Goal: Find contact information: Find contact information

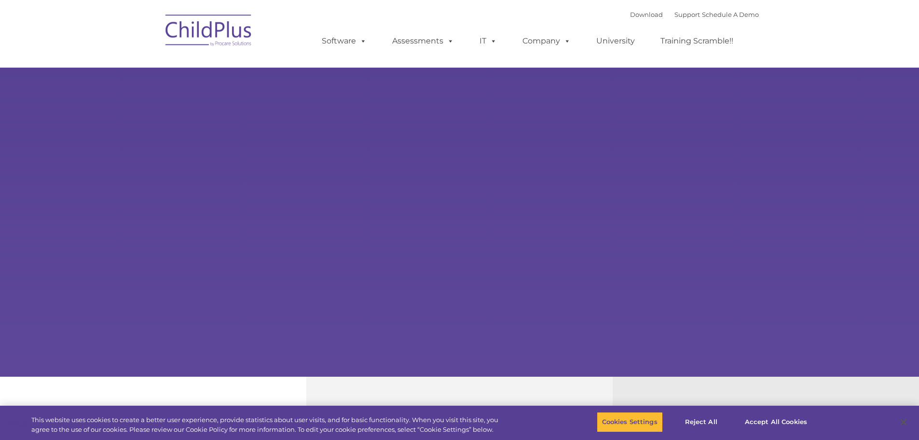
select select "MEDIUM"
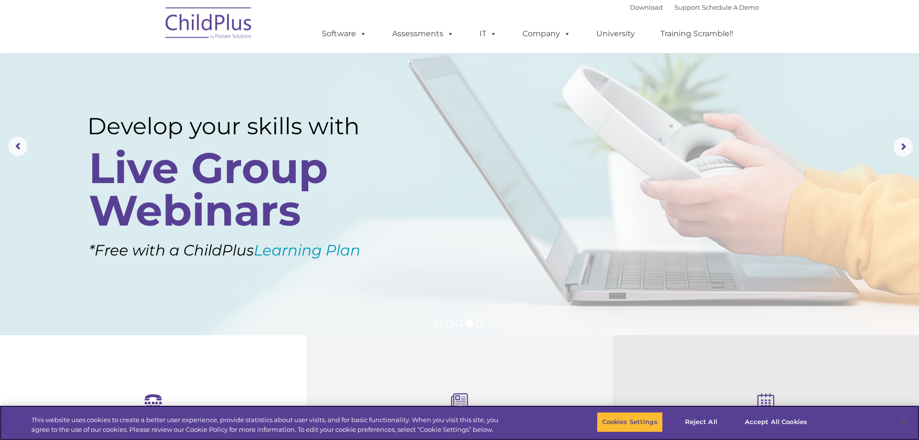
scroll to position [48, 0]
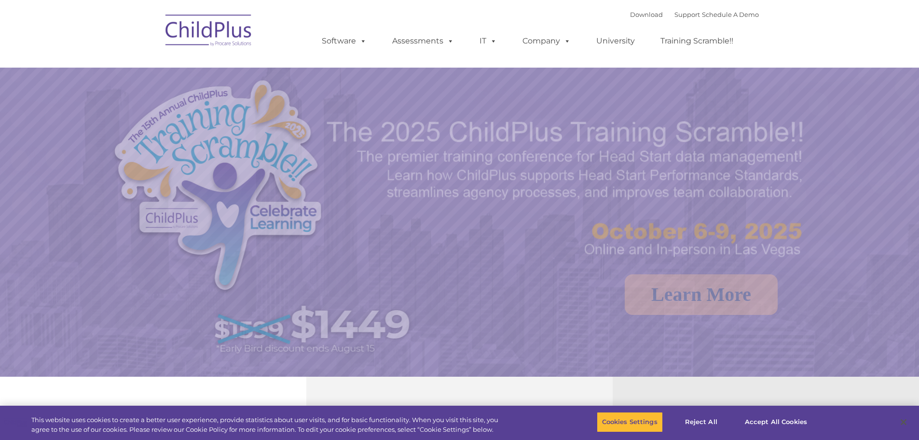
select select "MEDIUM"
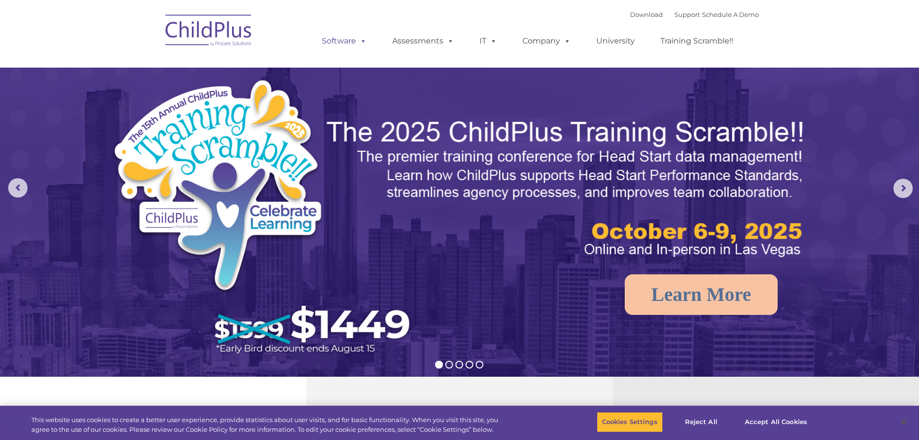
click at [346, 46] on link "Software" at bounding box center [344, 40] width 64 height 19
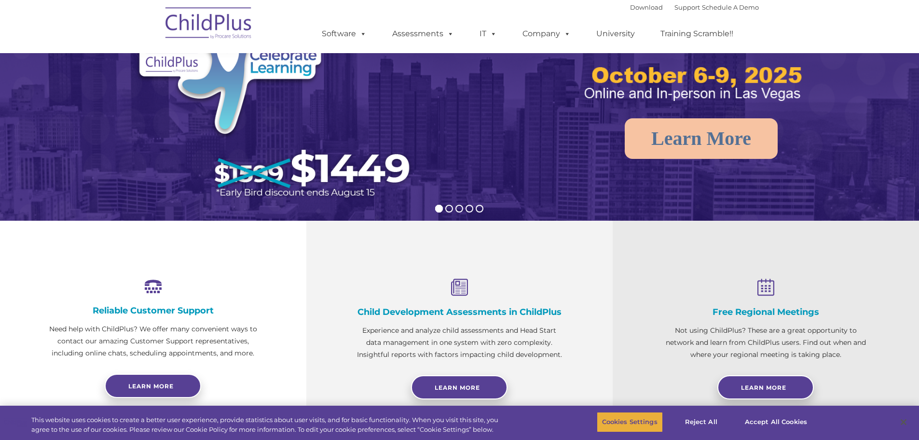
scroll to position [156, 0]
click at [619, 425] on button "Cookies Settings" at bounding box center [630, 422] width 66 height 20
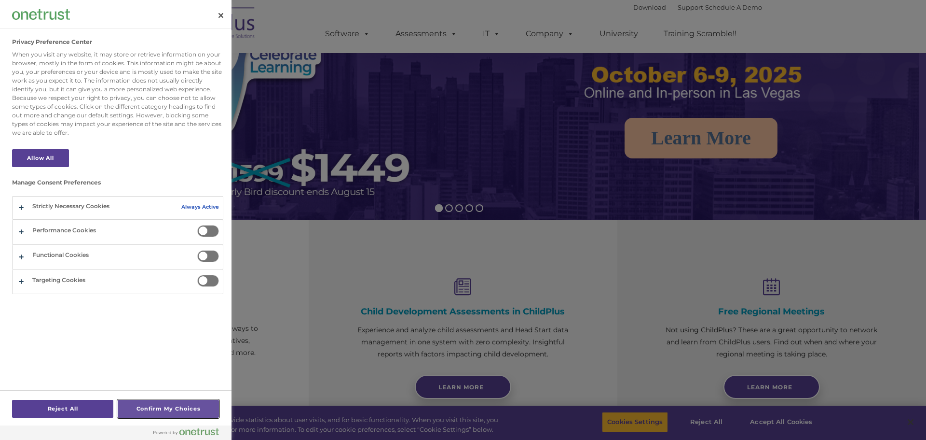
click at [149, 406] on button "Confirm My Choices" at bounding box center [168, 409] width 101 height 18
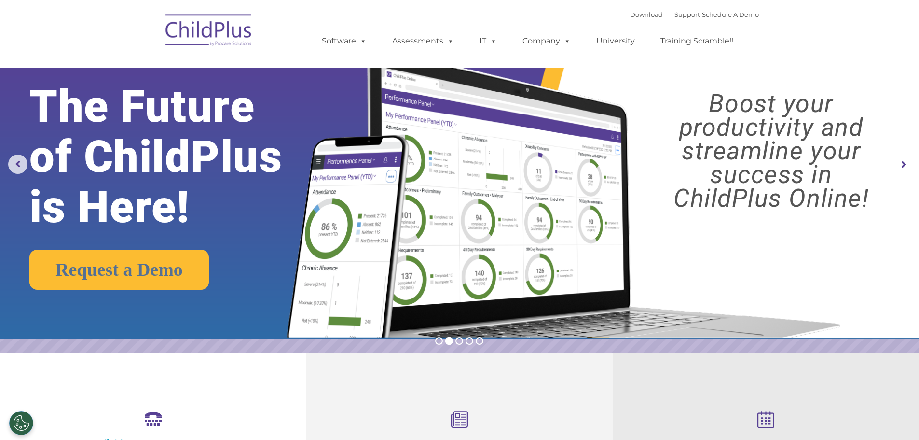
scroll to position [0, 0]
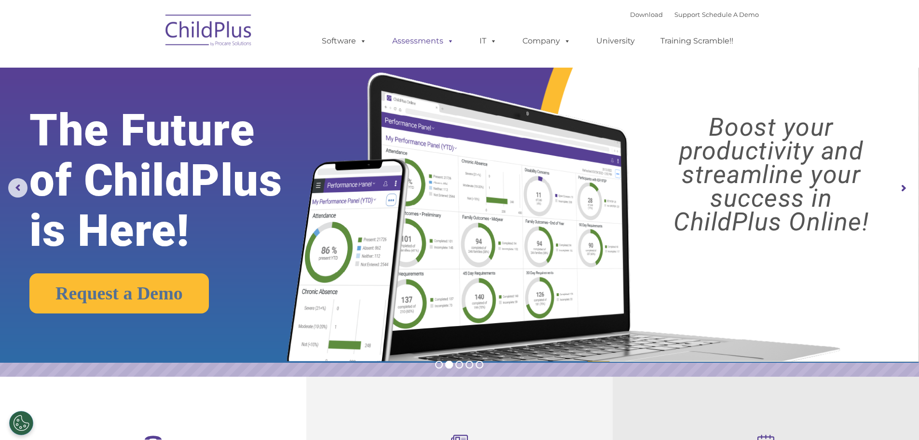
click at [420, 38] on link "Assessments" at bounding box center [423, 40] width 81 height 19
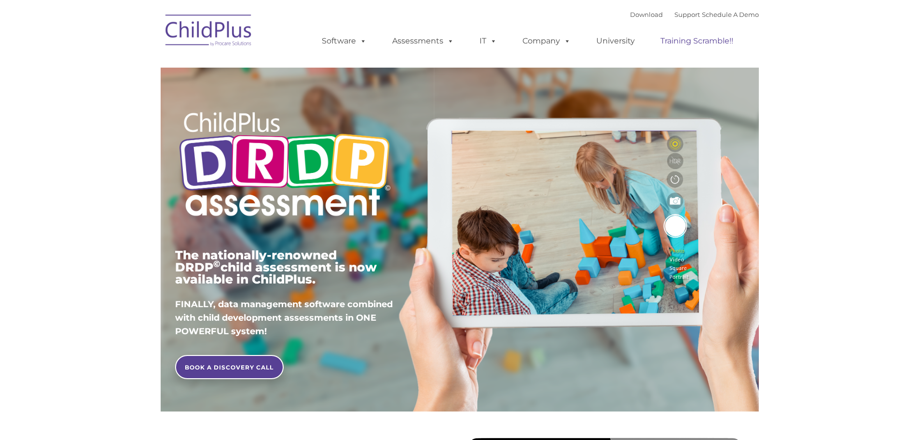
click at [677, 41] on link "Training Scramble!!" at bounding box center [697, 40] width 92 height 19
click at [616, 46] on link "University" at bounding box center [616, 40] width 58 height 19
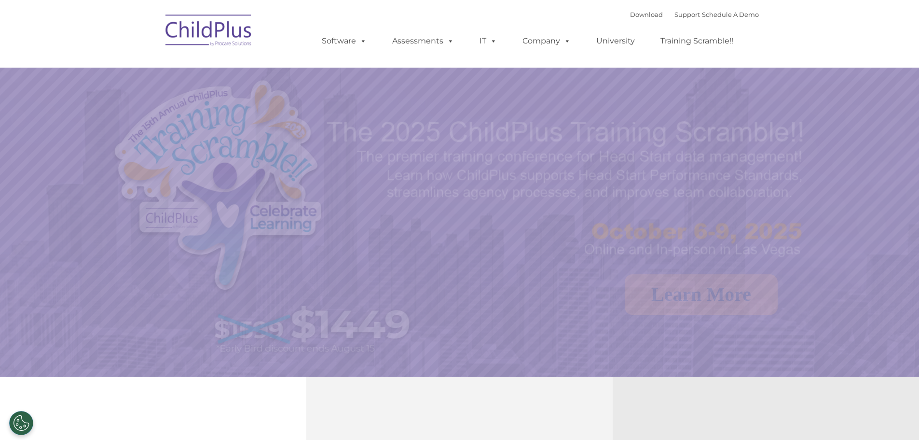
select select "MEDIUM"
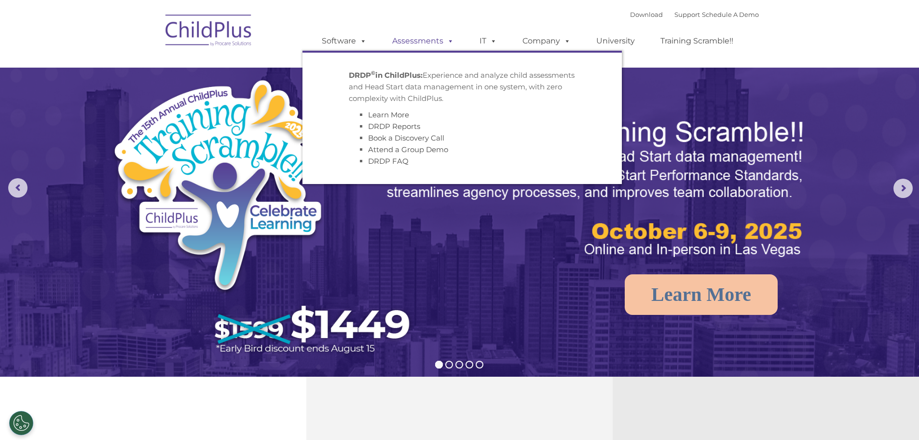
click at [438, 48] on link "Assessments" at bounding box center [423, 40] width 81 height 19
click at [489, 36] on span at bounding box center [491, 40] width 11 height 9
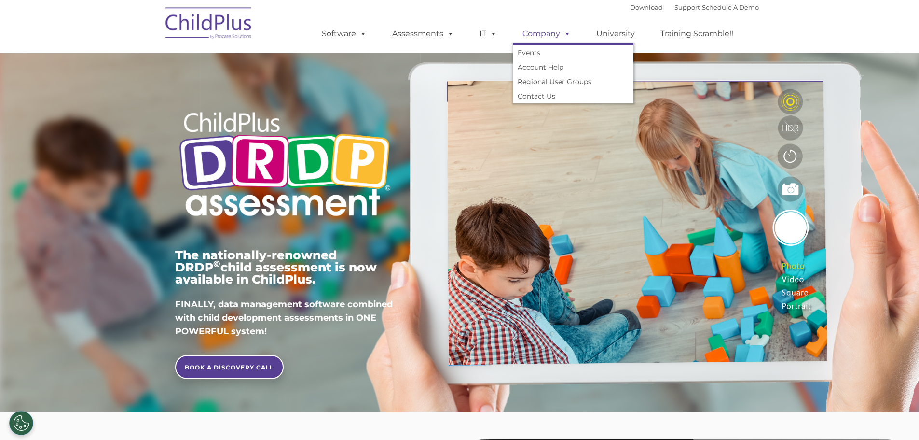
click at [556, 35] on link "Company" at bounding box center [547, 33] width 68 height 19
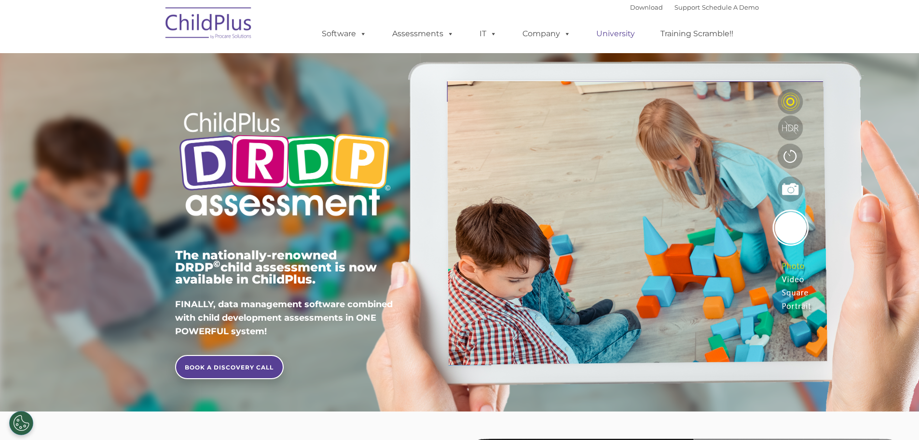
click at [628, 29] on link "University" at bounding box center [616, 33] width 58 height 19
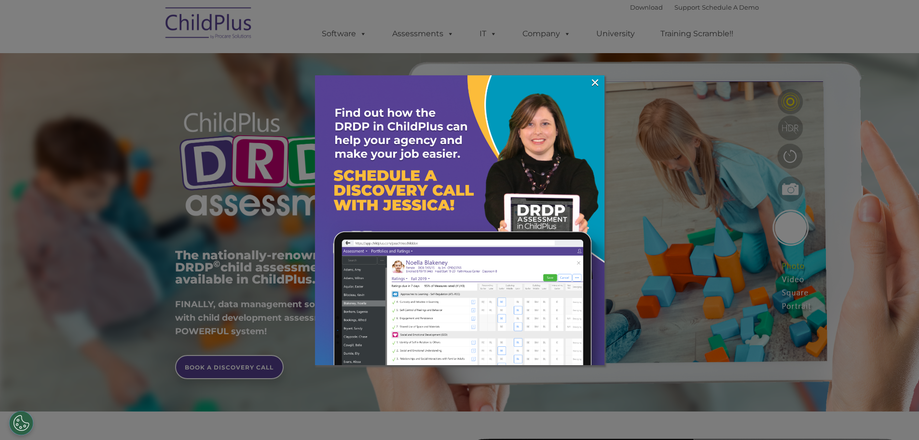
drag, startPoint x: 623, startPoint y: 18, endPoint x: 616, endPoint y: 18, distance: 6.8
click at [619, 18] on div at bounding box center [459, 220] width 919 height 440
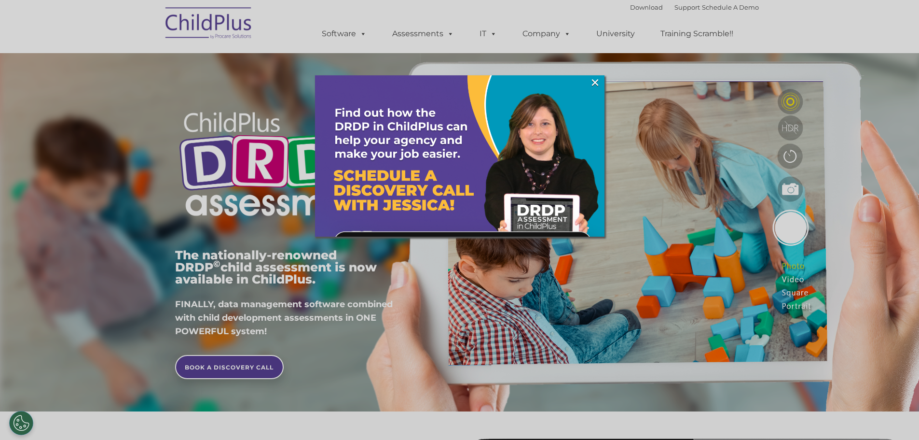
click at [577, 26] on div at bounding box center [459, 220] width 919 height 440
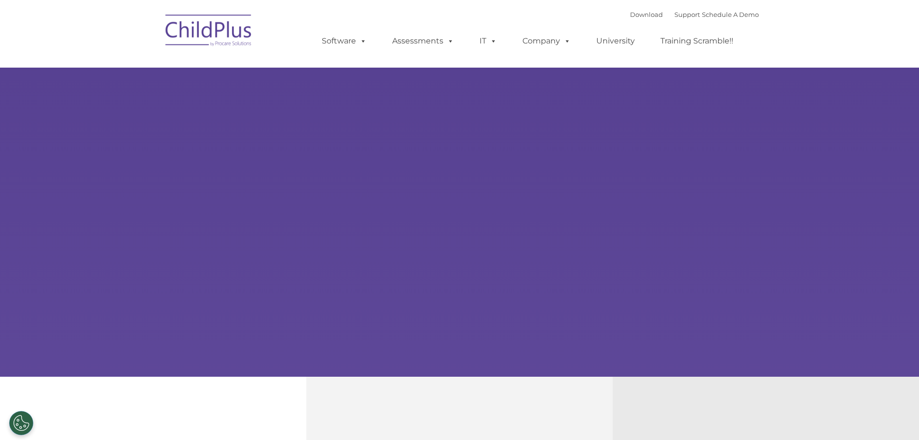
select select "MEDIUM"
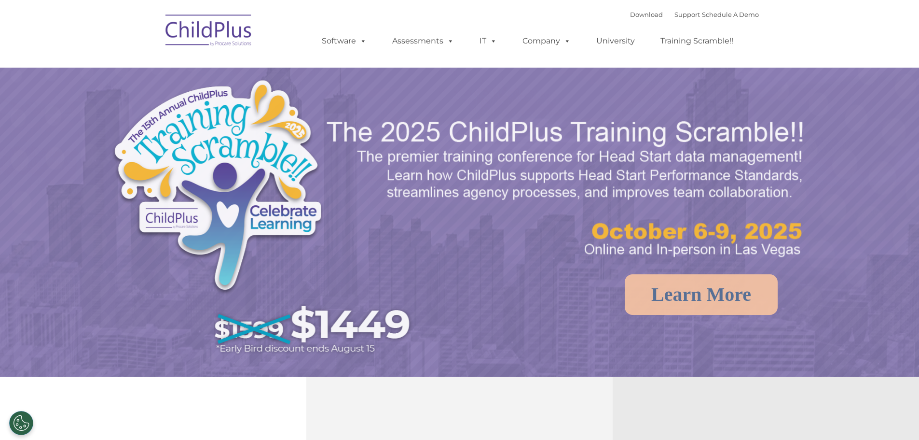
select select "MEDIUM"
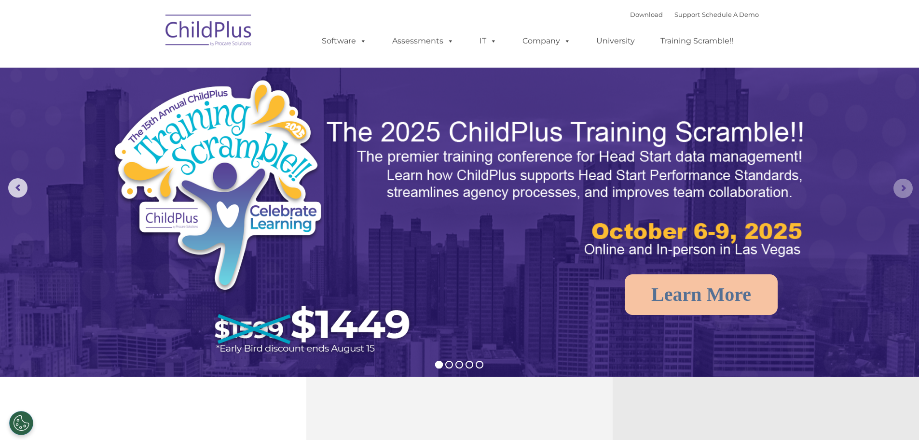
click at [909, 195] on rs-arrow at bounding box center [903, 188] width 19 height 19
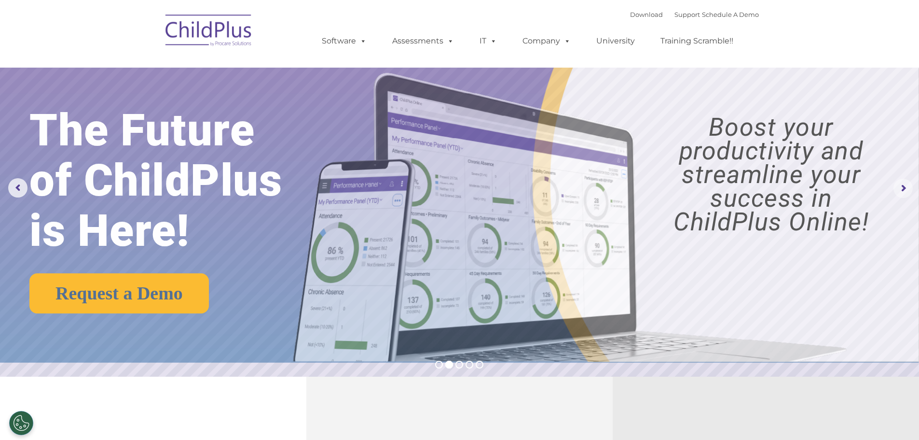
click at [909, 195] on rs-arrow at bounding box center [903, 188] width 19 height 19
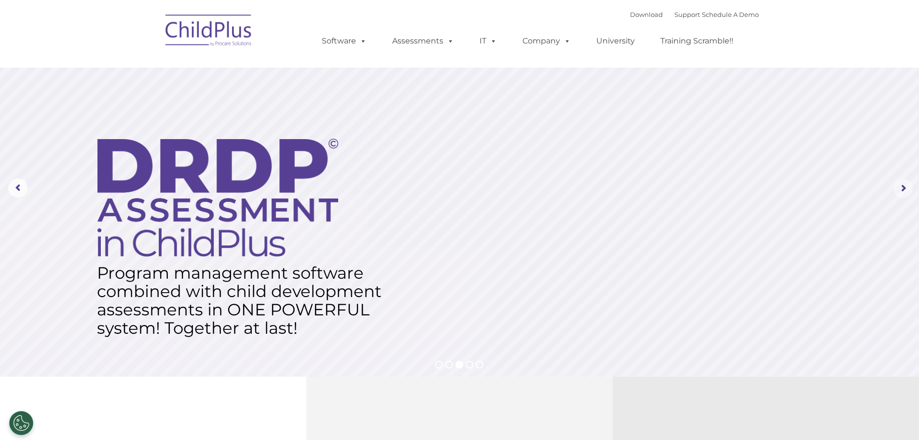
click at [904, 191] on rs-arrow at bounding box center [903, 188] width 19 height 19
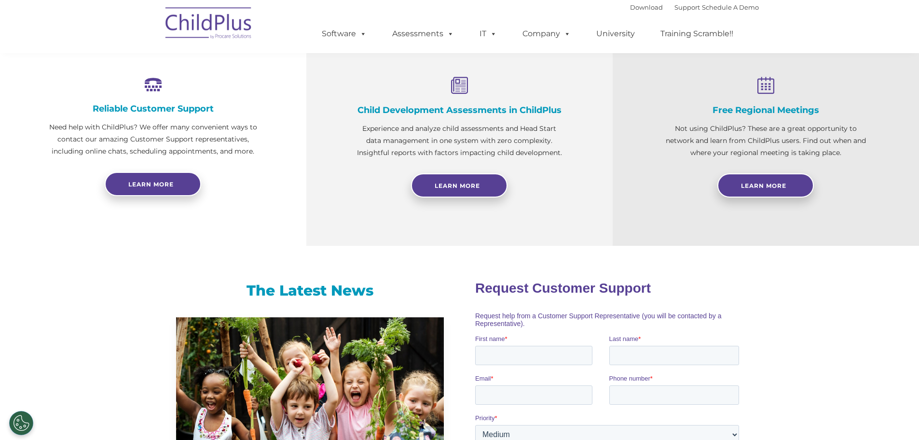
scroll to position [362, 0]
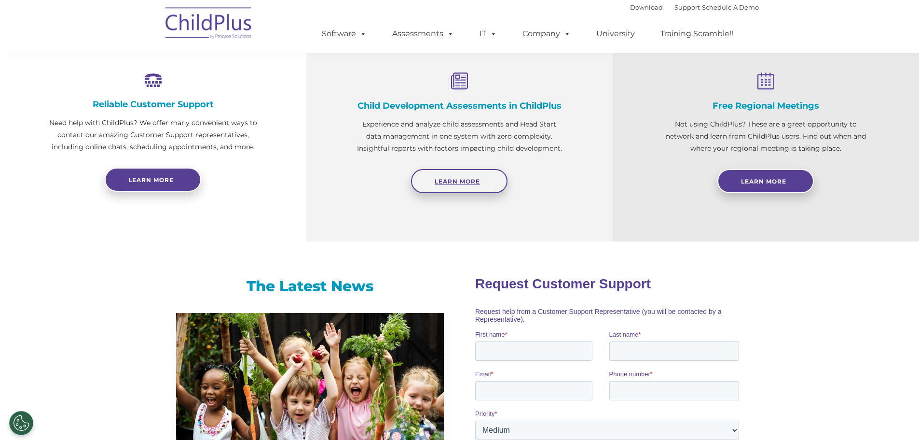
click at [467, 180] on span "Learn More" at bounding box center [457, 181] width 45 height 7
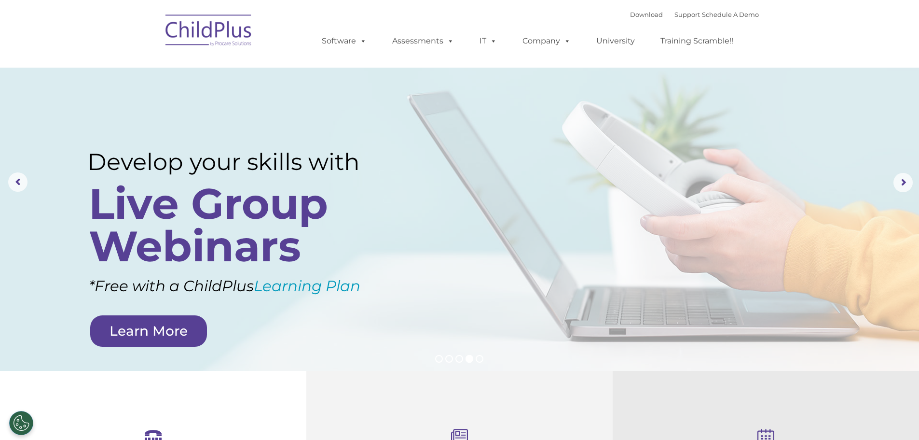
scroll to position [0, 0]
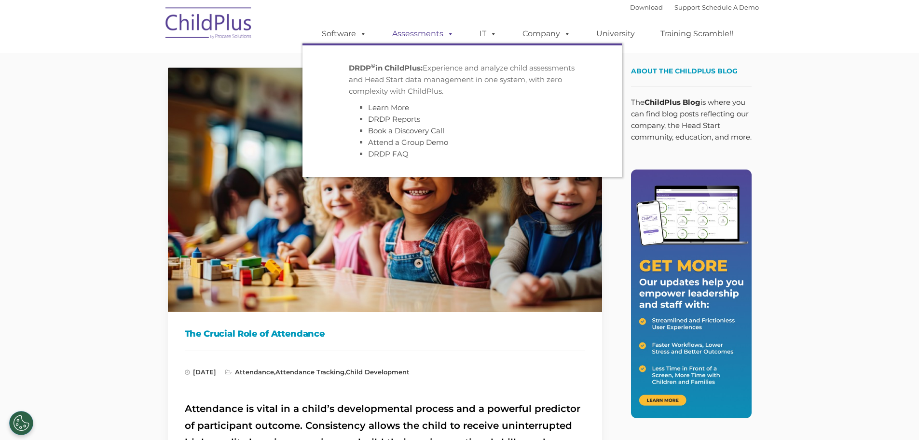
click at [419, 35] on link "Assessments" at bounding box center [423, 33] width 81 height 19
click at [450, 34] on span at bounding box center [448, 33] width 11 height 9
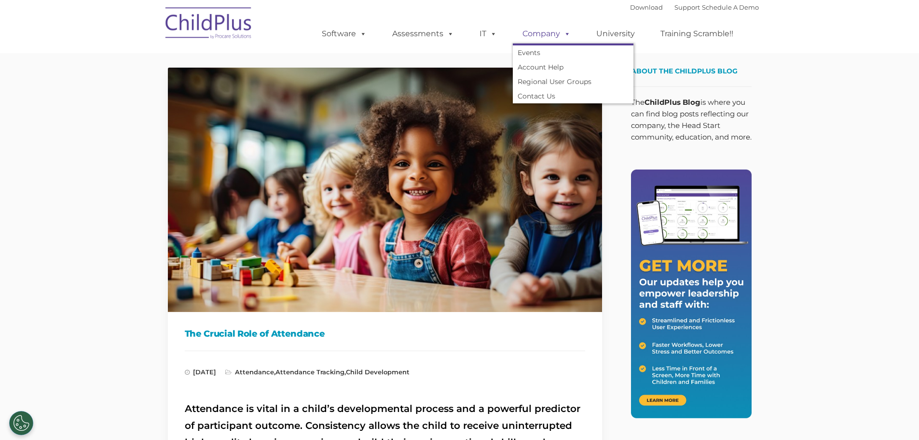
click at [554, 31] on link "Company" at bounding box center [547, 33] width 68 height 19
click at [624, 33] on link "University" at bounding box center [616, 33] width 58 height 19
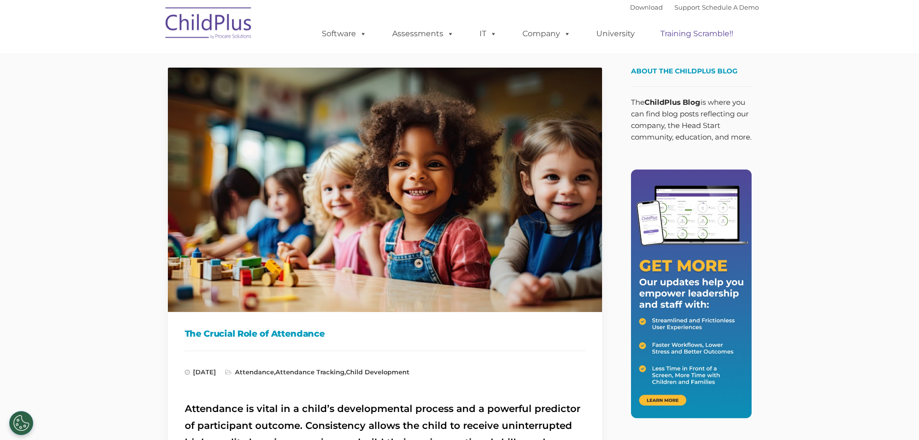
click at [681, 36] on link "Training Scramble!!" at bounding box center [697, 33] width 92 height 19
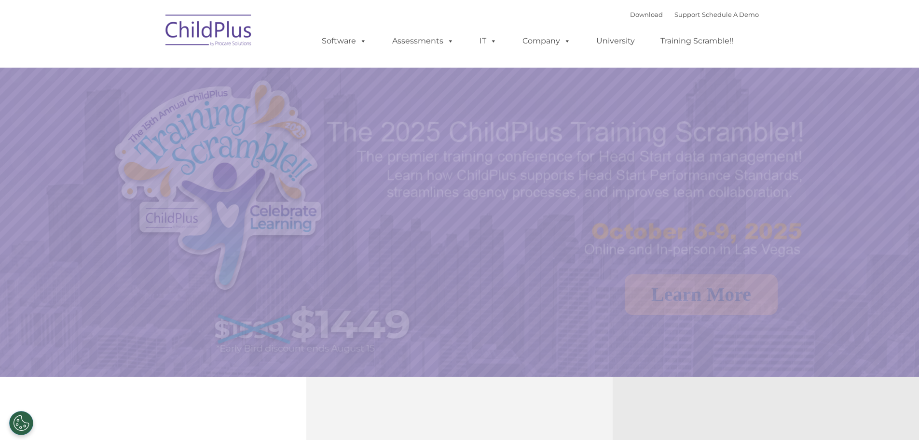
select select "MEDIUM"
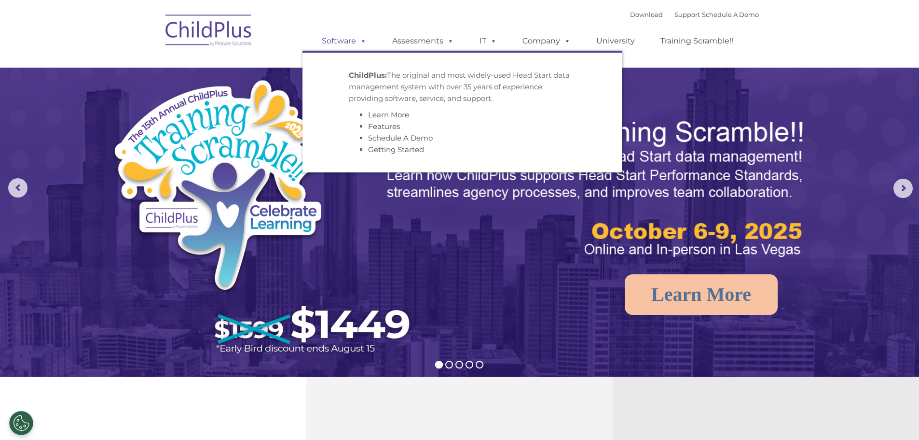
click at [360, 42] on span at bounding box center [361, 40] width 11 height 9
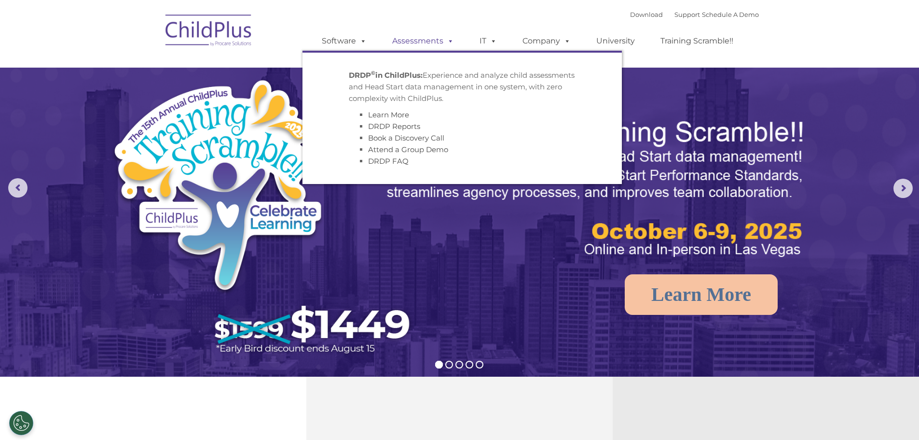
click at [448, 41] on span at bounding box center [448, 40] width 11 height 9
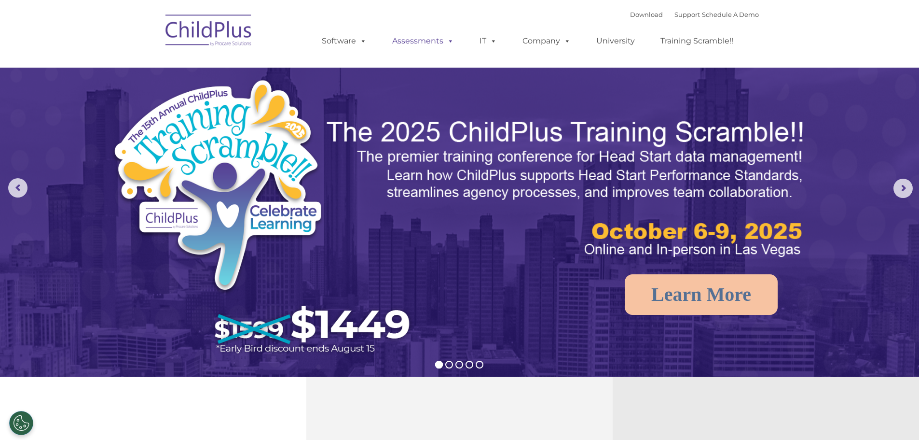
click at [448, 41] on span at bounding box center [448, 40] width 11 height 9
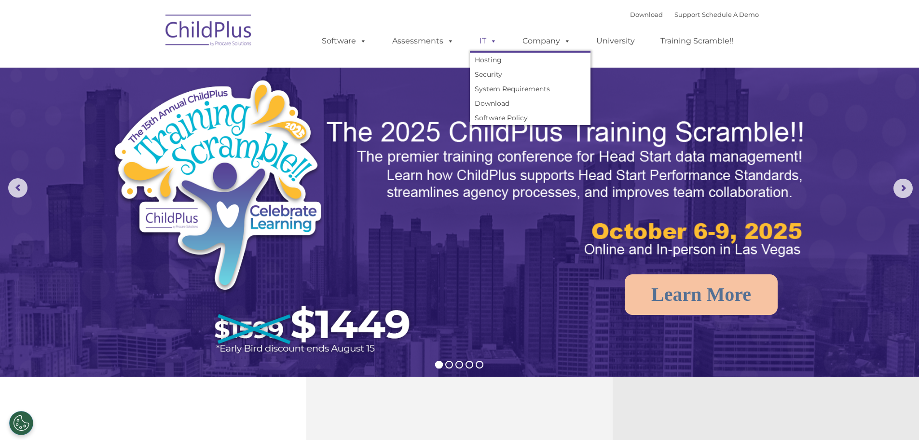
click at [491, 42] on span at bounding box center [491, 40] width 11 height 9
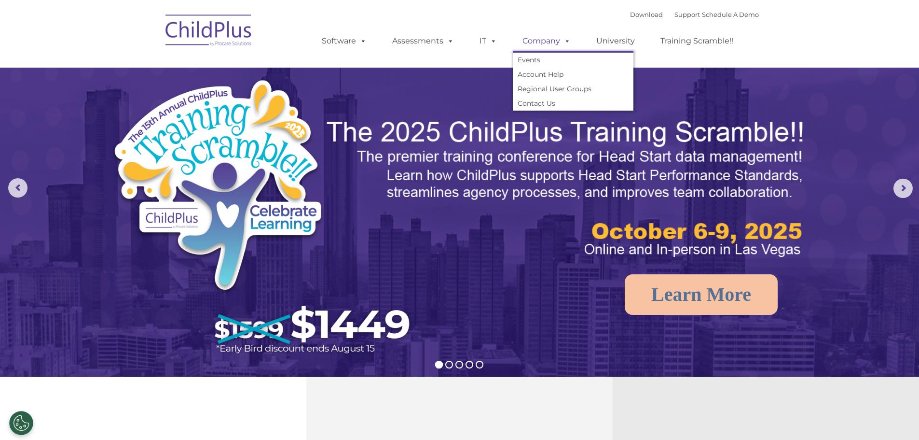
click at [564, 40] on span at bounding box center [565, 40] width 11 height 9
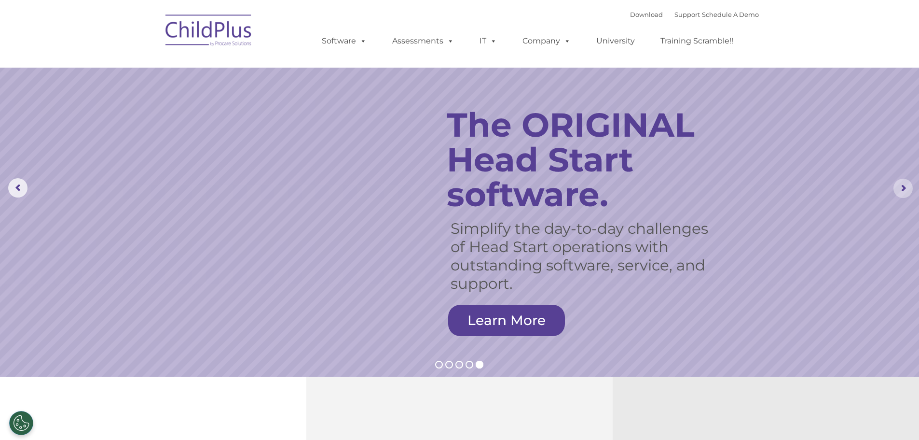
click at [906, 180] on rs-arrow at bounding box center [903, 188] width 19 height 19
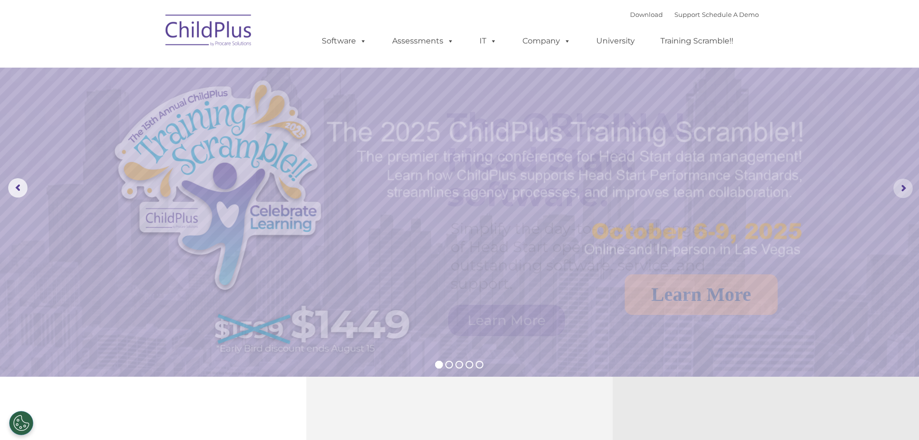
click at [906, 180] on rs-arrow at bounding box center [903, 188] width 19 height 19
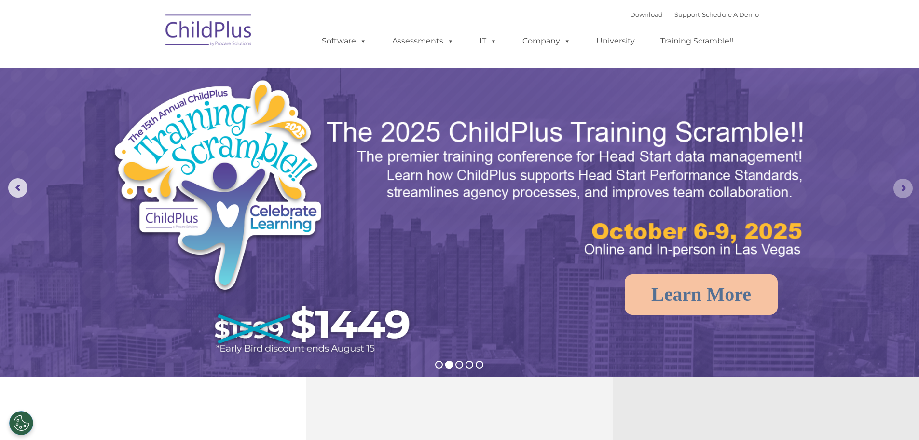
click at [906, 180] on rs-arrow at bounding box center [903, 188] width 19 height 19
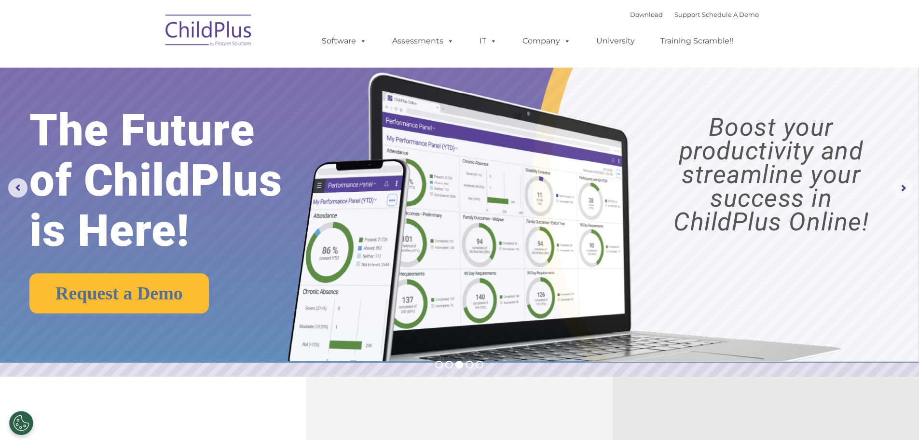
click at [906, 180] on rs-arrow at bounding box center [903, 188] width 19 height 19
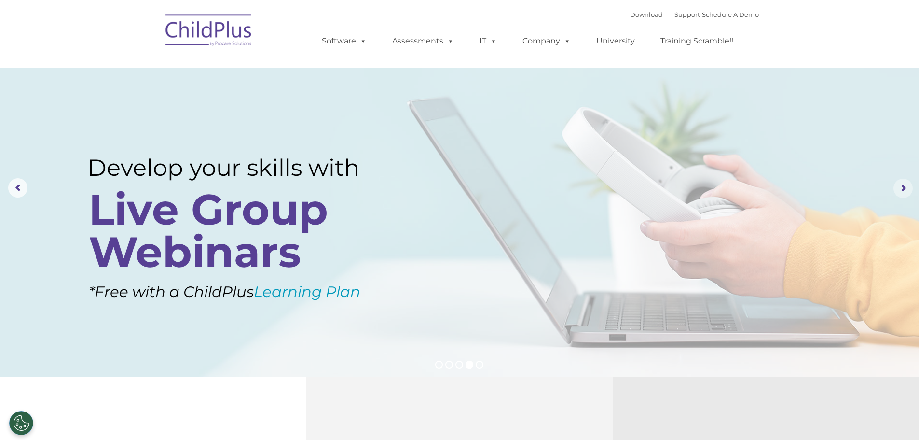
click at [906, 180] on rs-arrow at bounding box center [903, 188] width 19 height 19
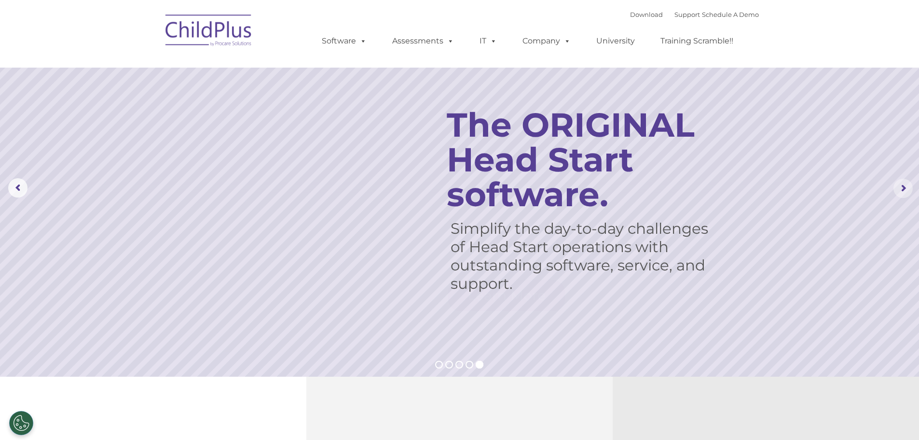
click at [906, 180] on rs-arrow at bounding box center [903, 188] width 19 height 19
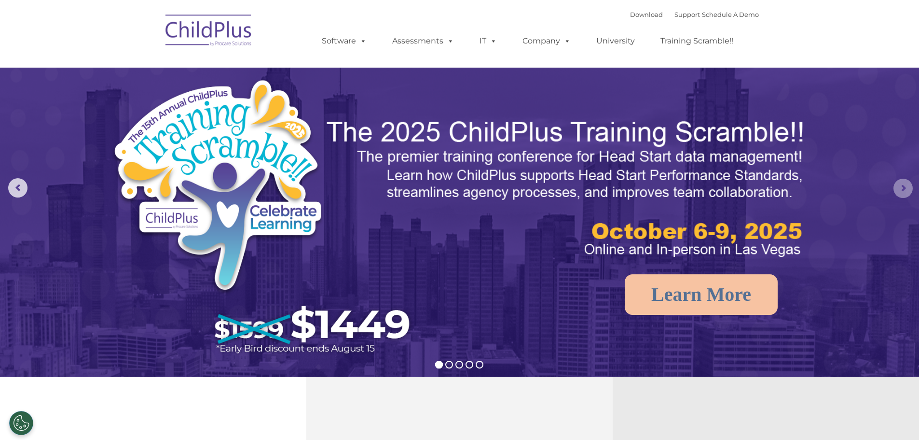
click at [906, 180] on rs-arrow at bounding box center [903, 188] width 19 height 19
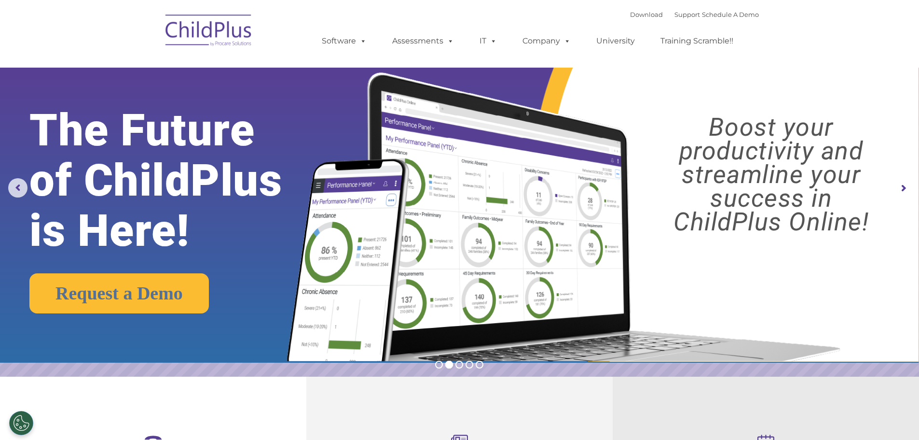
click at [216, 40] on img at bounding box center [209, 32] width 97 height 48
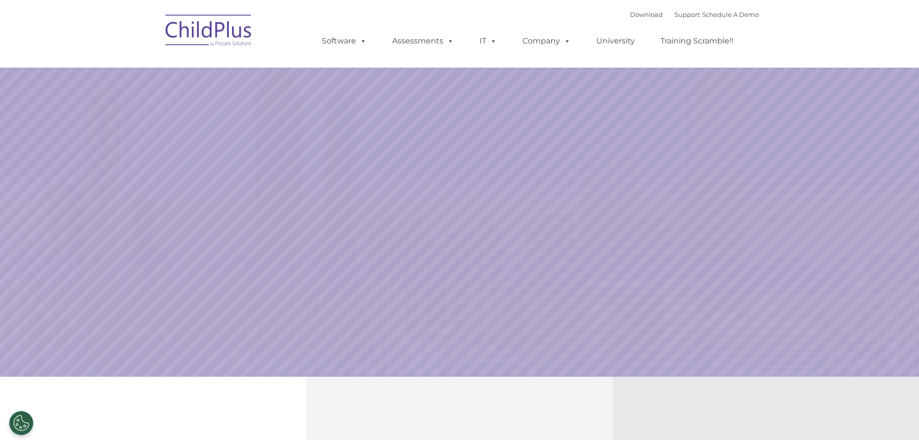
select select "MEDIUM"
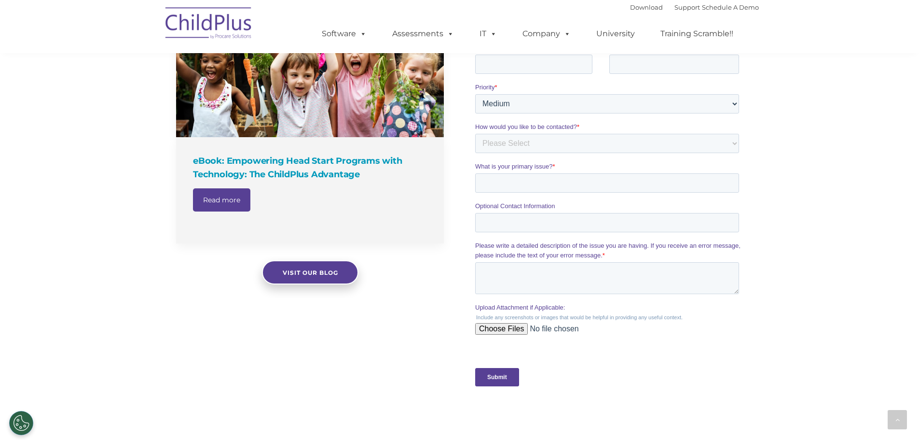
scroll to position [689, 0]
click at [327, 277] on link "Visit our blog" at bounding box center [310, 272] width 97 height 24
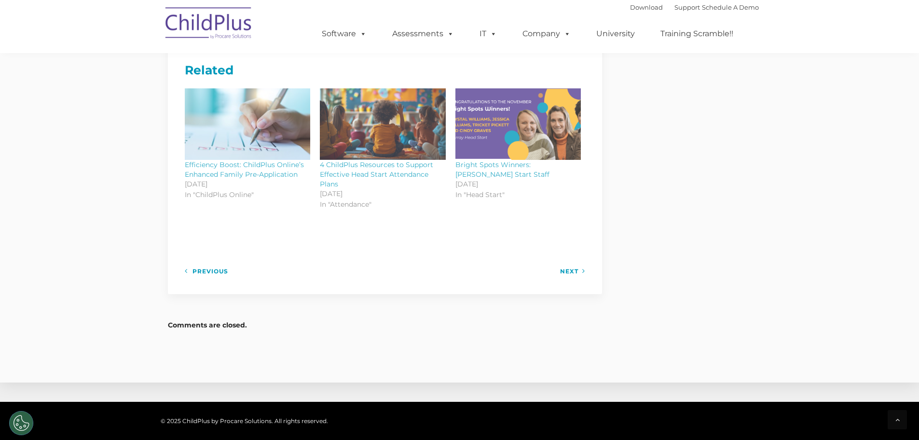
scroll to position [1015, 0]
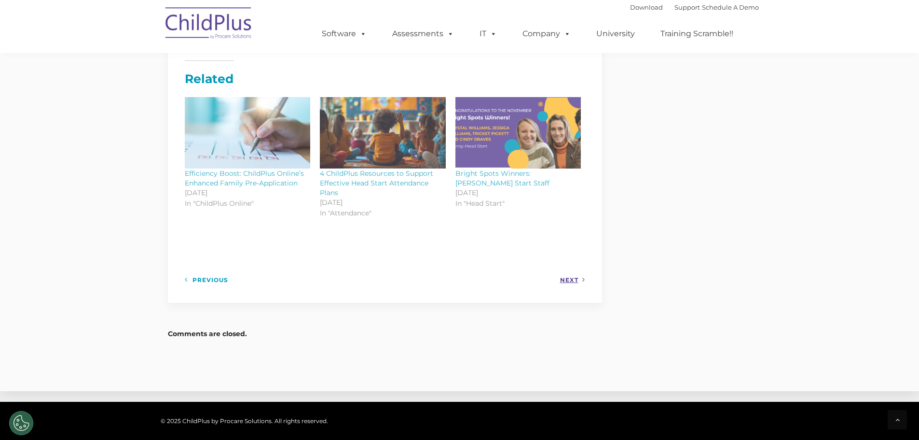
click at [566, 280] on link "Next" at bounding box center [572, 280] width 25 height 12
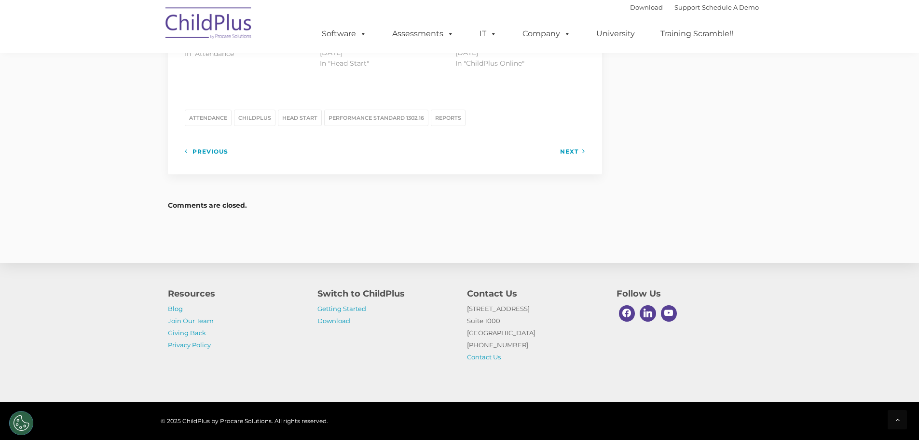
scroll to position [1213, 0]
click at [221, 114] on link "Attendance" at bounding box center [208, 117] width 47 height 16
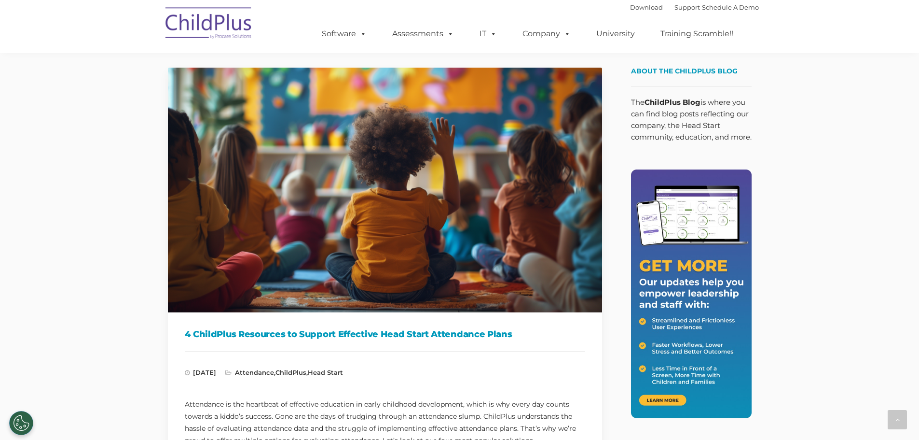
scroll to position [1213, 0]
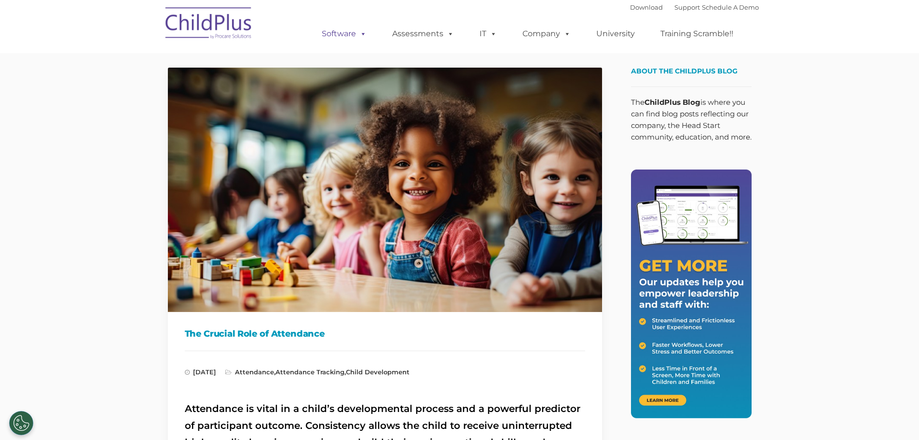
click at [363, 30] on span at bounding box center [361, 33] width 11 height 9
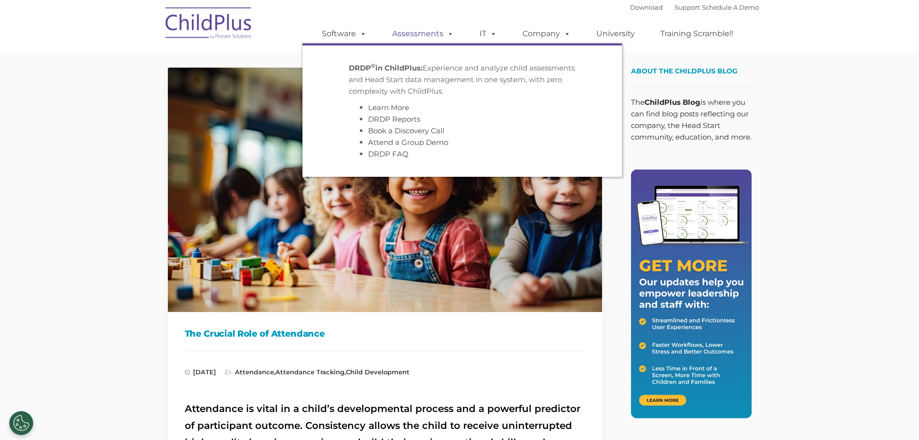
click at [448, 34] on span at bounding box center [448, 33] width 11 height 9
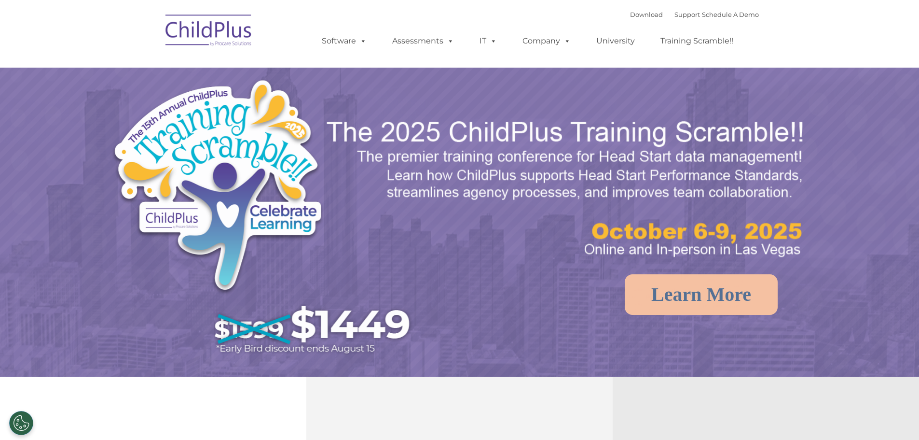
select select "MEDIUM"
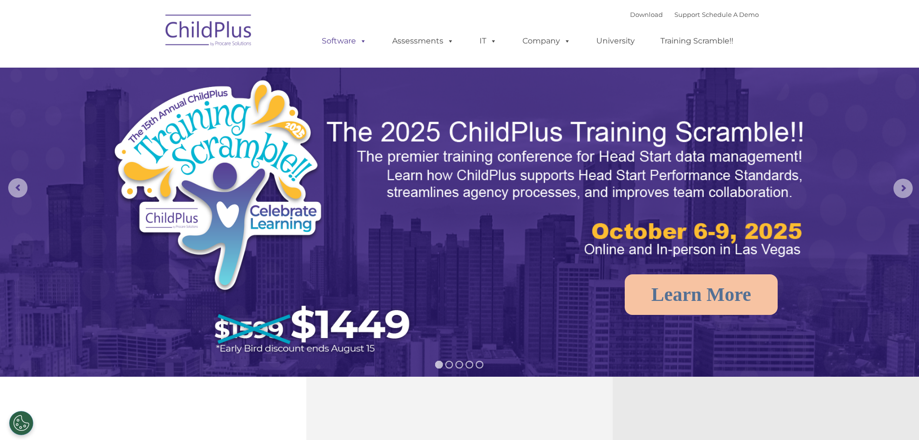
click at [358, 39] on span at bounding box center [361, 40] width 11 height 9
click at [362, 40] on span at bounding box center [361, 40] width 11 height 9
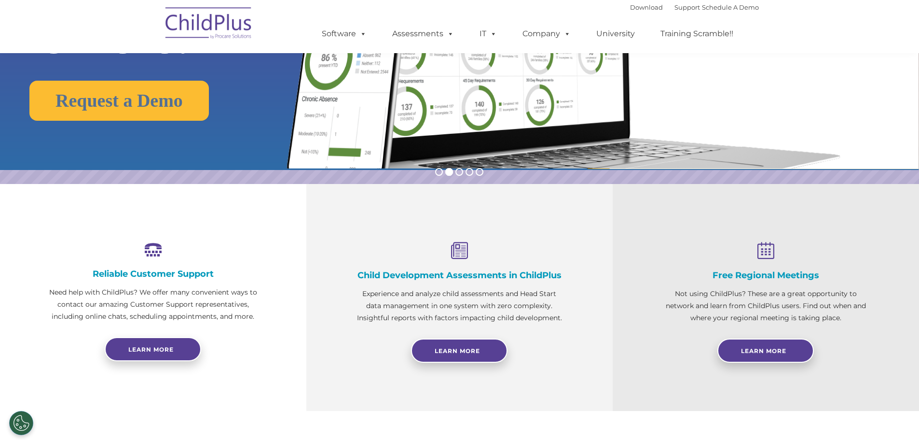
scroll to position [193, 0]
click at [476, 248] on icon at bounding box center [460, 250] width 210 height 18
click at [458, 253] on icon at bounding box center [460, 250] width 210 height 18
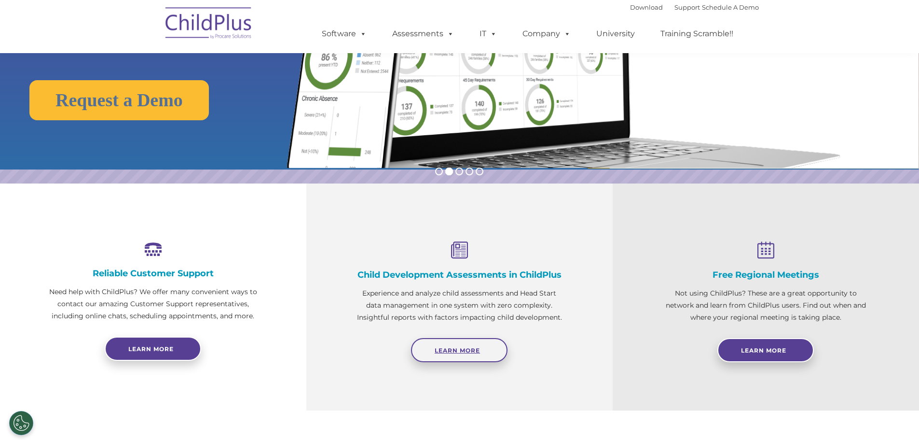
click at [448, 347] on span "Learn More" at bounding box center [457, 349] width 45 height 7
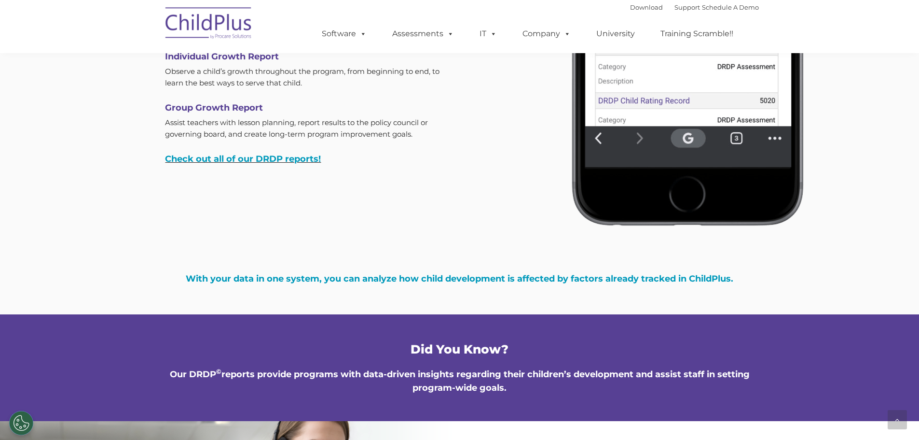
scroll to position [3093, 0]
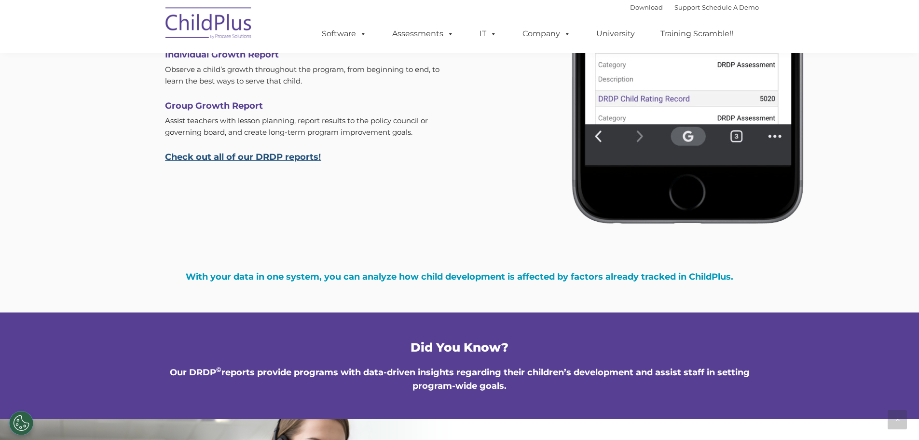
click at [238, 157] on link "Check out all of our DRDP reports!" at bounding box center [243, 157] width 156 height 11
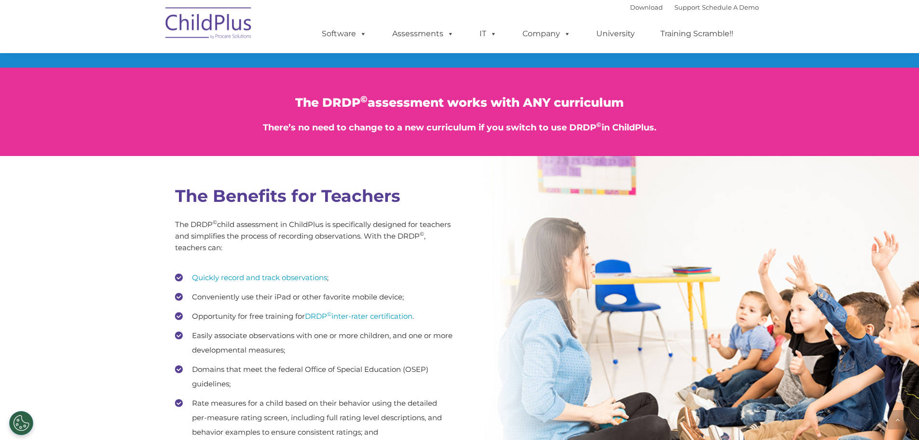
scroll to position [1204, 0]
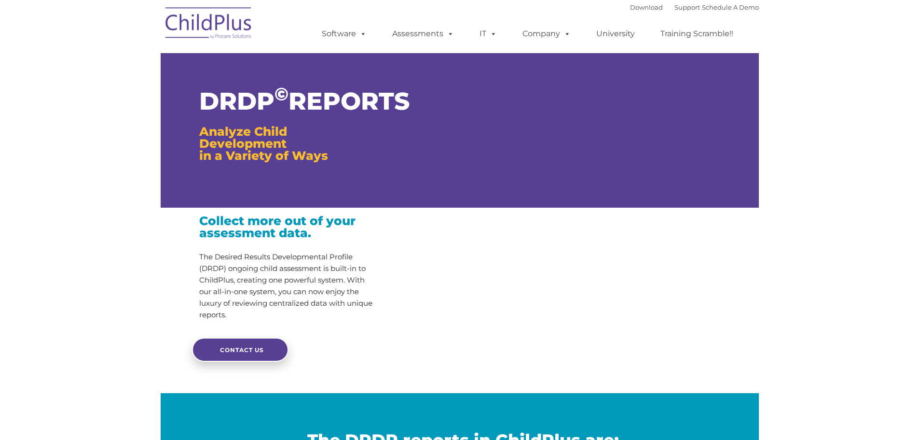
type input ""
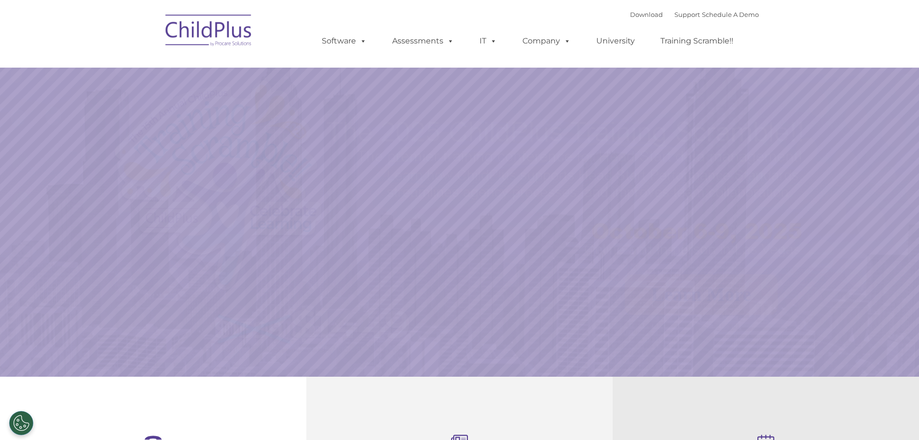
scroll to position [193, 0]
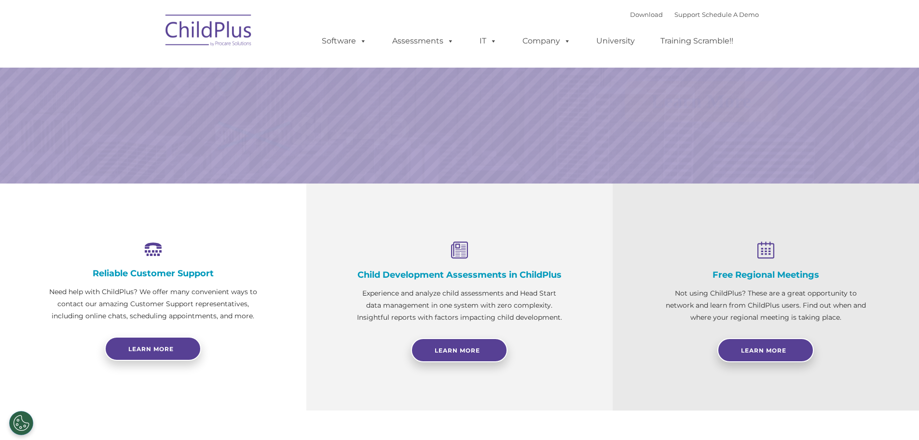
select select "MEDIUM"
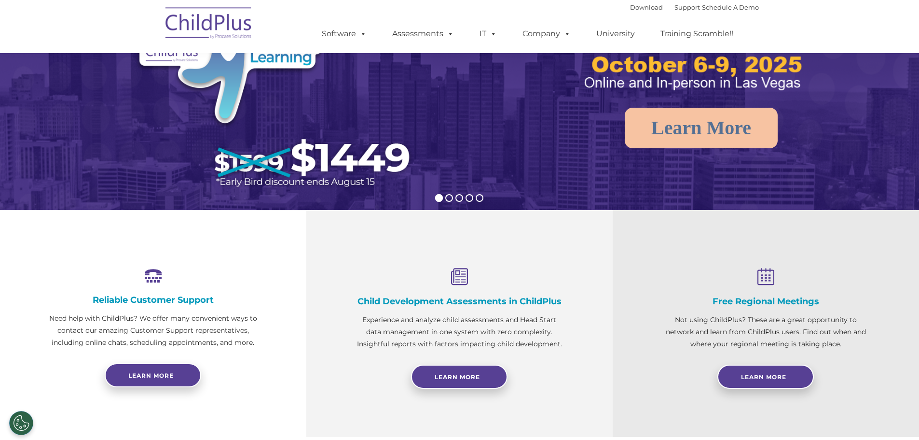
scroll to position [0, 0]
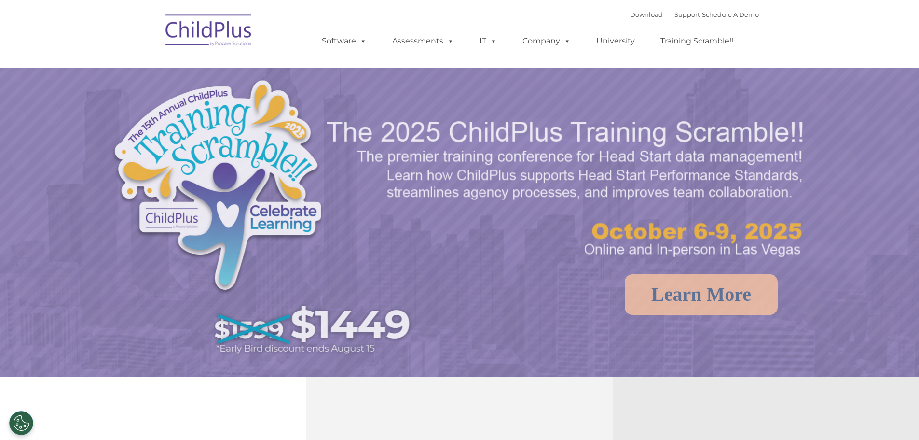
select select "MEDIUM"
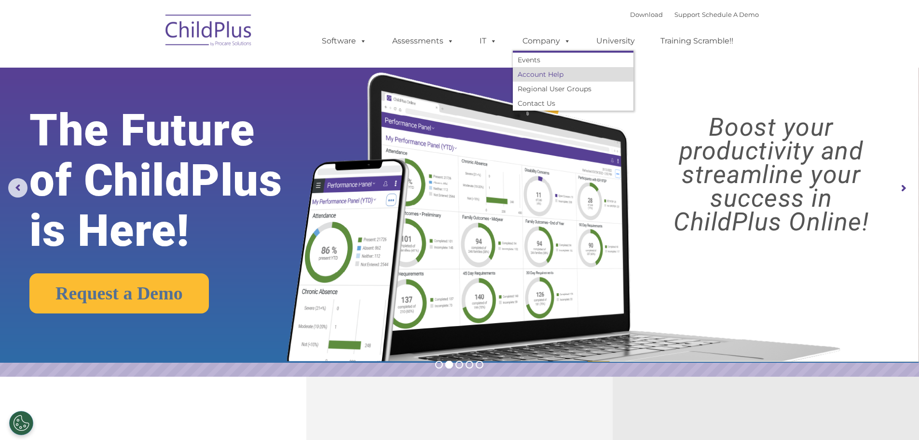
click at [534, 75] on link "Account Help" at bounding box center [573, 74] width 121 height 14
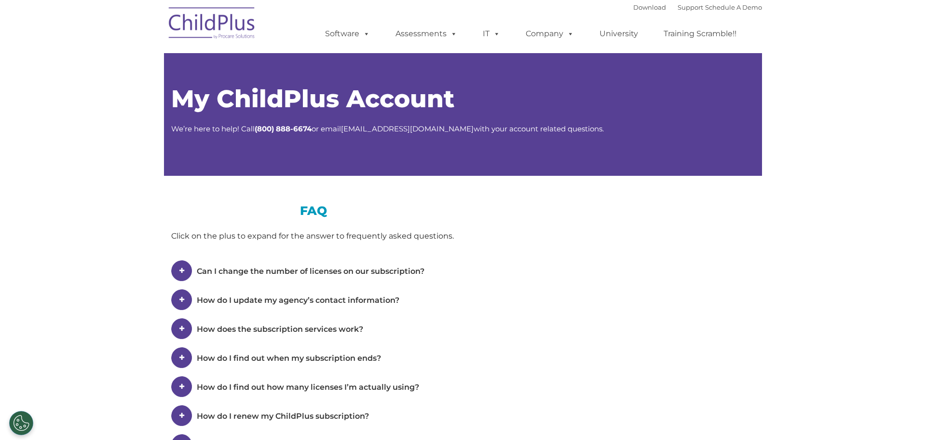
type input ""
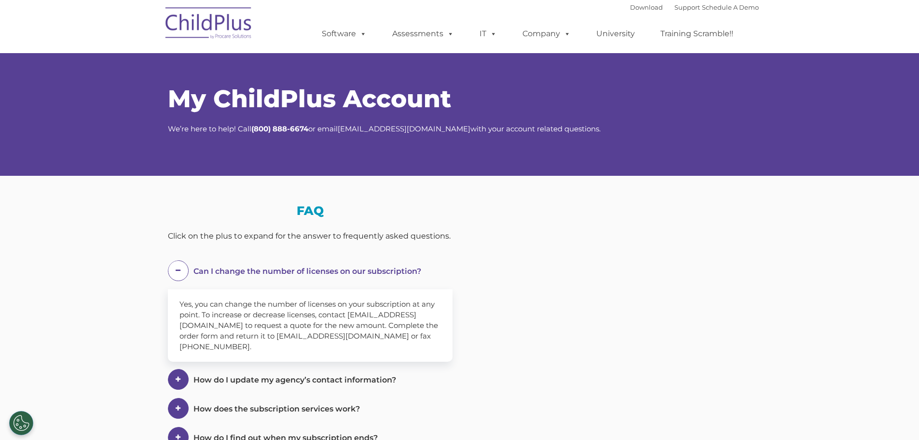
select select "MEDIUM"
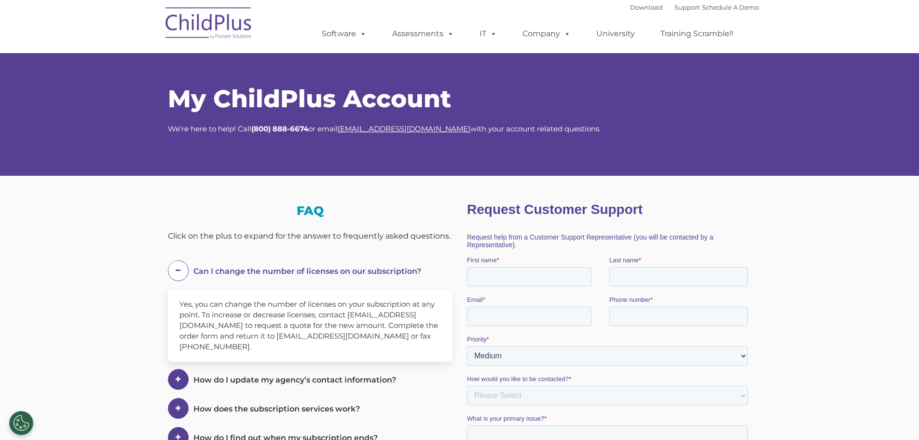
click at [421, 129] on link "[EMAIL_ADDRESS][DOMAIN_NAME]" at bounding box center [404, 128] width 133 height 9
